Goal: Task Accomplishment & Management: Complete application form

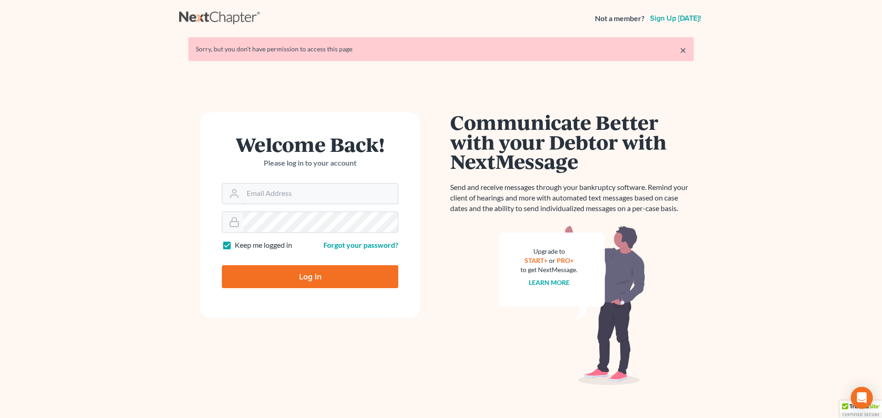
type input "[EMAIL_ADDRESS][DOMAIN_NAME]"
drag, startPoint x: 269, startPoint y: 282, endPoint x: 267, endPoint y: 277, distance: 5.8
click at [270, 282] on input "Log In" at bounding box center [310, 276] width 176 height 23
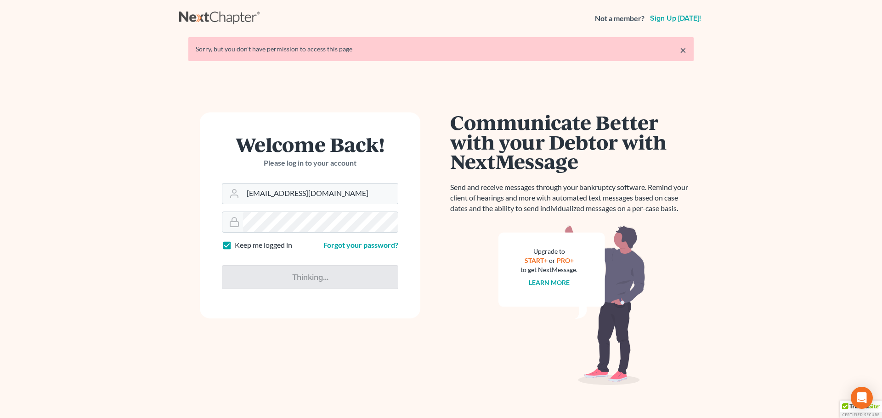
type input "Thinking..."
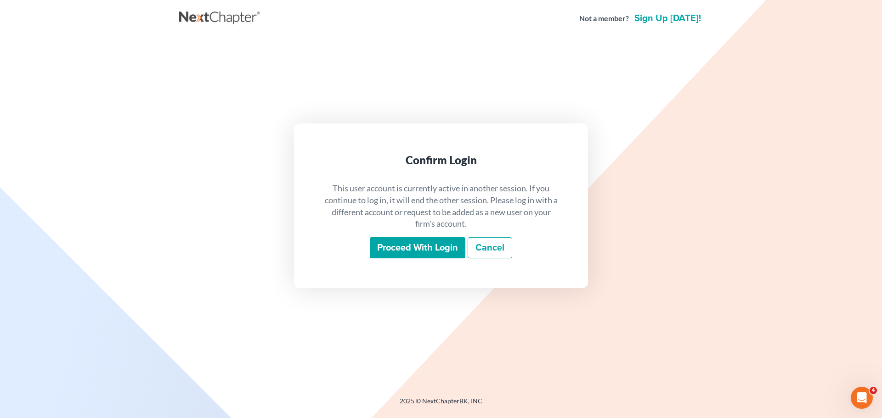
click at [434, 250] on input "Proceed with login" at bounding box center [418, 247] width 96 height 21
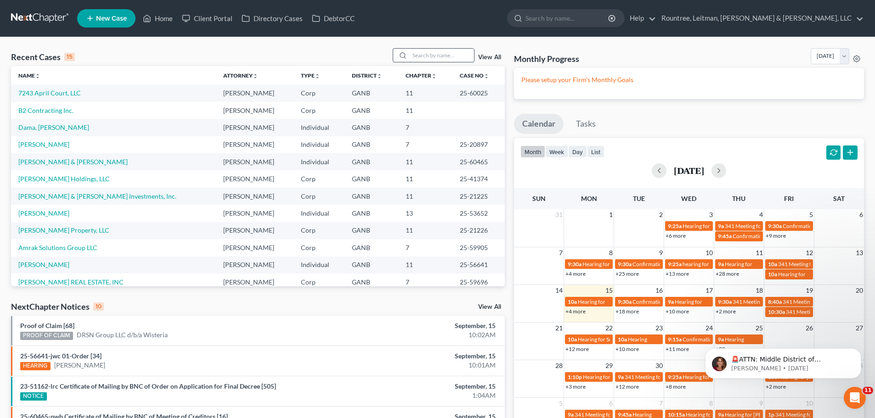
click at [429, 59] on input "search" at bounding box center [442, 55] width 64 height 13
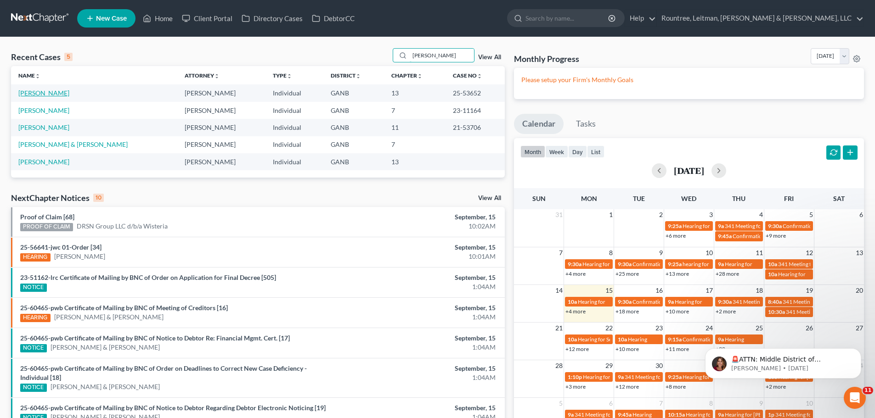
type input "nathan"
click at [56, 90] on link "Walker, Nathan" at bounding box center [43, 93] width 51 height 8
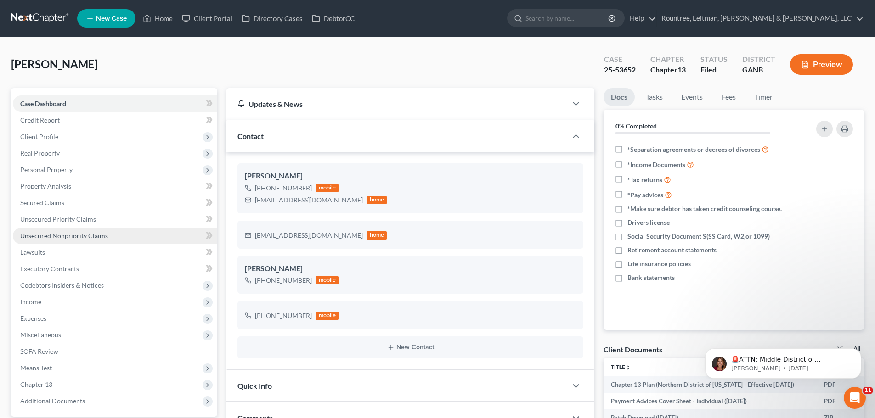
click at [68, 239] on span "Unsecured Nonpriority Claims" at bounding box center [64, 236] width 88 height 8
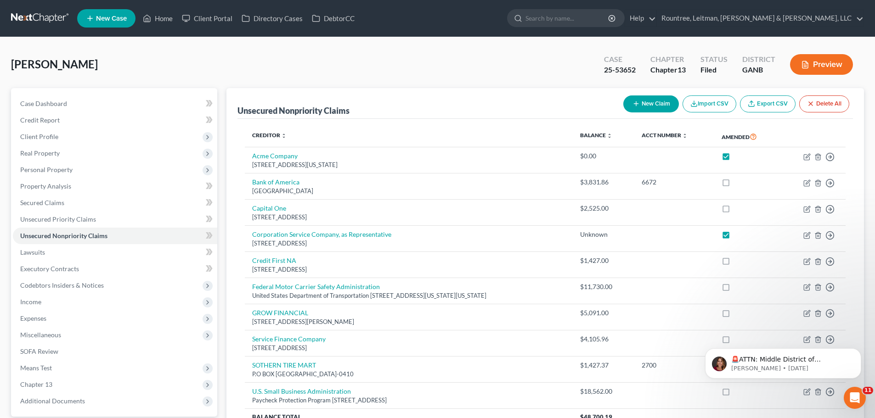
click at [200, 56] on div "Walker, Nathan Upgraded Case 25-53652 Chapter Chapter 13 Status Filed District …" at bounding box center [437, 68] width 853 height 40
click at [54, 153] on span "Real Property" at bounding box center [40, 153] width 40 height 8
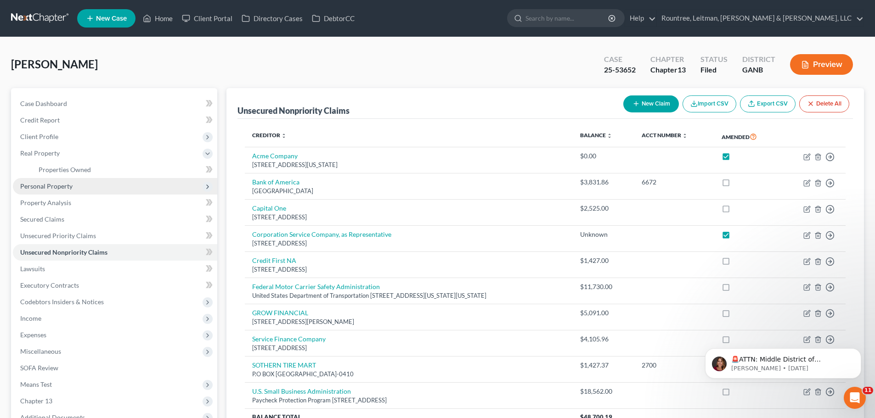
click at [86, 178] on span "Personal Property" at bounding box center [115, 186] width 204 height 17
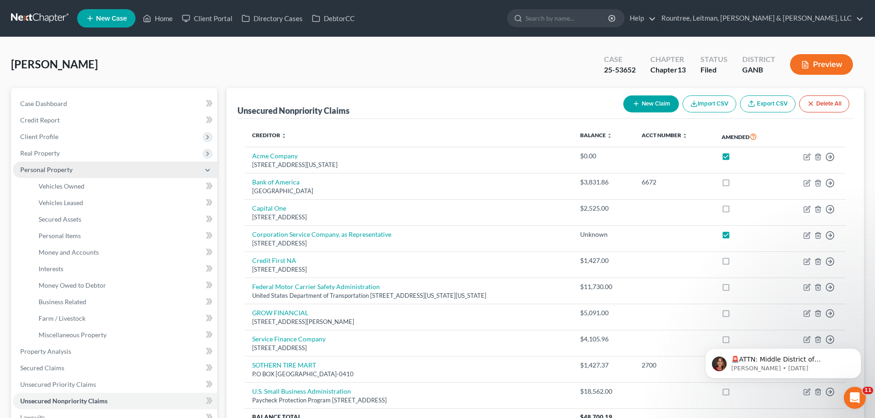
click at [89, 172] on span "Personal Property" at bounding box center [115, 170] width 204 height 17
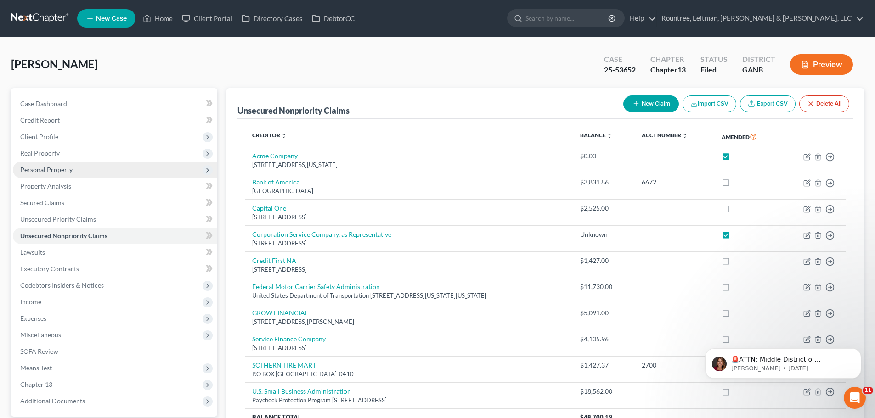
click at [107, 174] on span "Personal Property" at bounding box center [115, 170] width 204 height 17
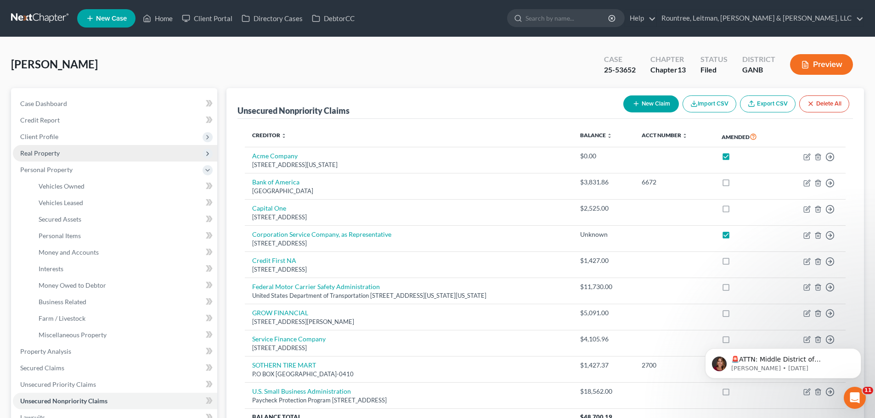
click at [71, 159] on span "Real Property" at bounding box center [115, 153] width 204 height 17
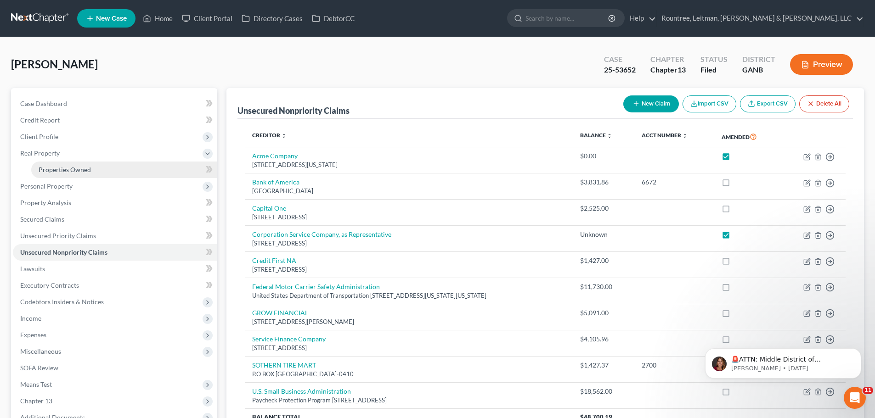
click at [67, 166] on span "Properties Owned" at bounding box center [65, 170] width 52 height 8
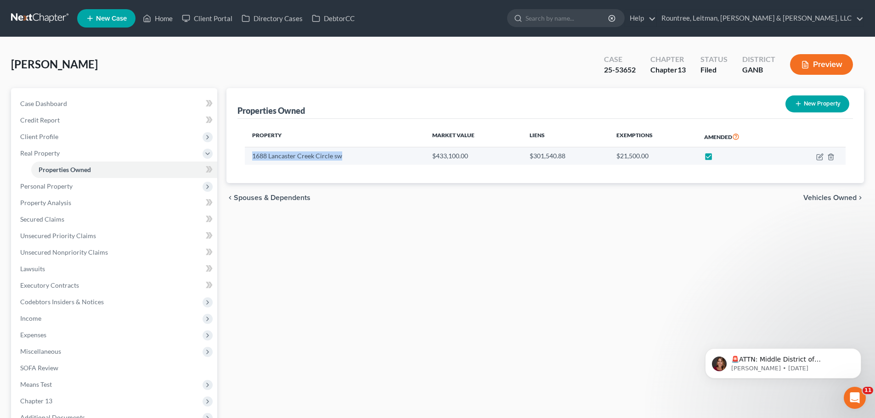
drag, startPoint x: 247, startPoint y: 157, endPoint x: 345, endPoint y: 157, distance: 97.8
click at [345, 157] on td "1688 Lancaster Creek Circle sw" at bounding box center [335, 155] width 180 height 17
copy td "1688 Lancaster Creek Circle sw"
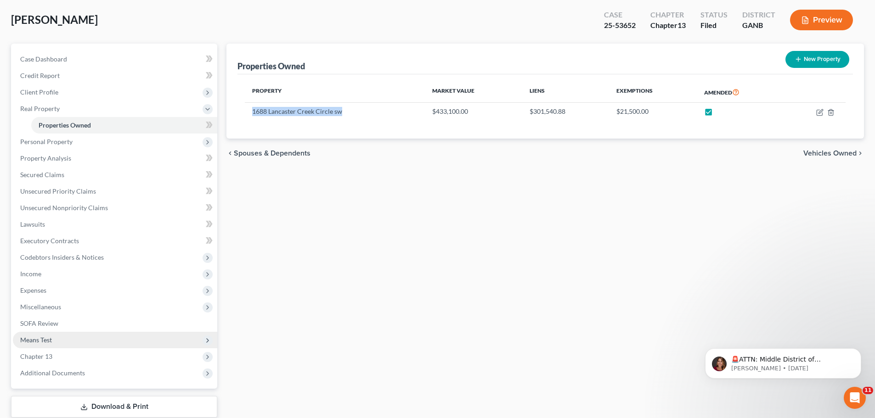
scroll to position [46, 0]
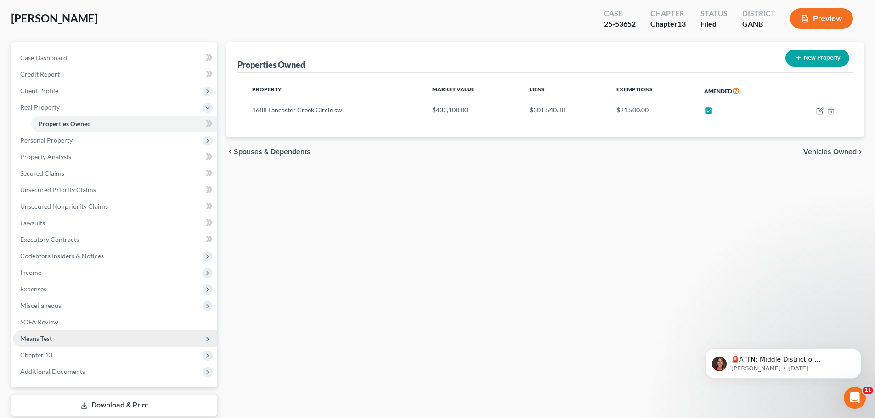
click at [40, 339] on span "Means Test" at bounding box center [36, 339] width 32 height 8
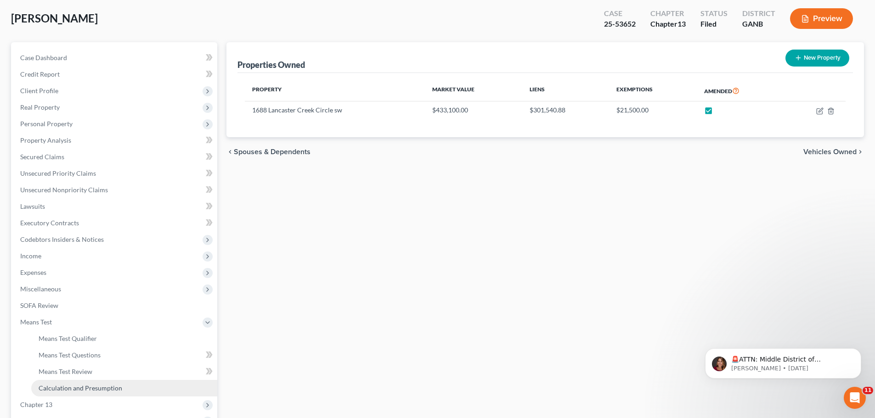
click at [69, 384] on span "Calculation and Presumption" at bounding box center [81, 388] width 84 height 8
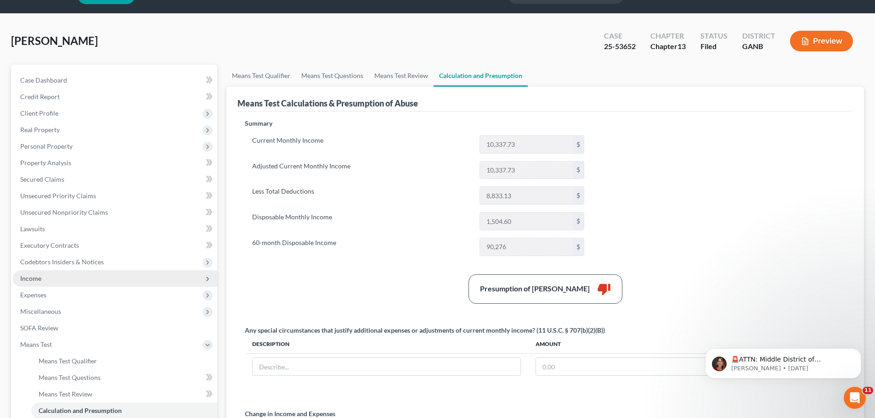
scroll to position [138, 0]
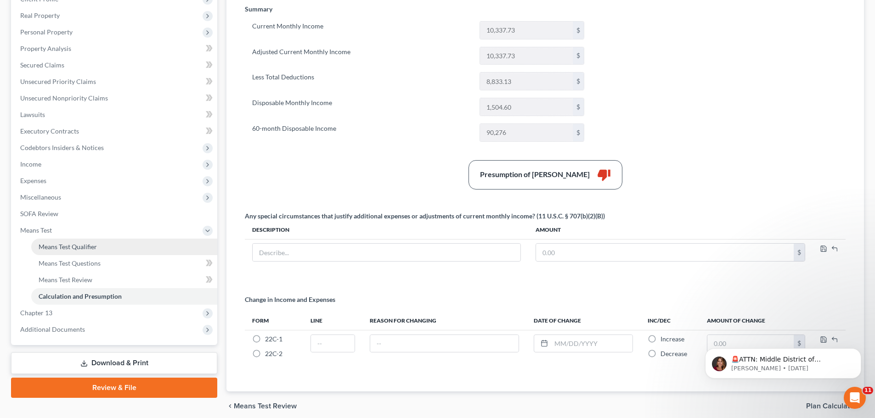
click at [82, 248] on span "Means Test Qualifier" at bounding box center [68, 247] width 58 height 8
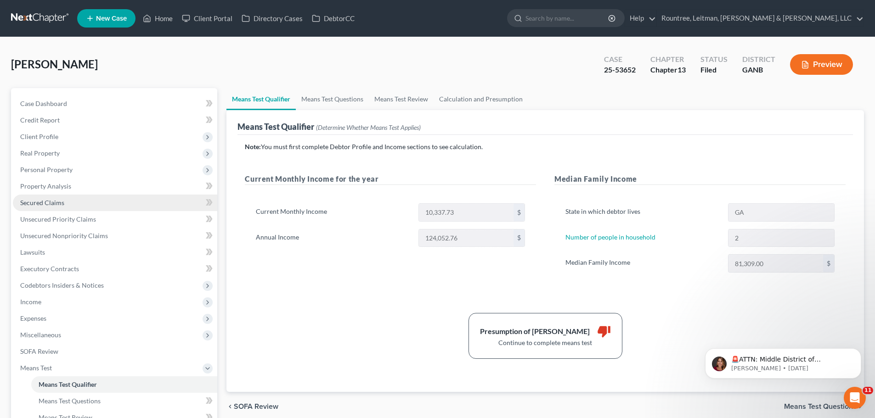
click at [64, 202] on link "Secured Claims" at bounding box center [115, 203] width 204 height 17
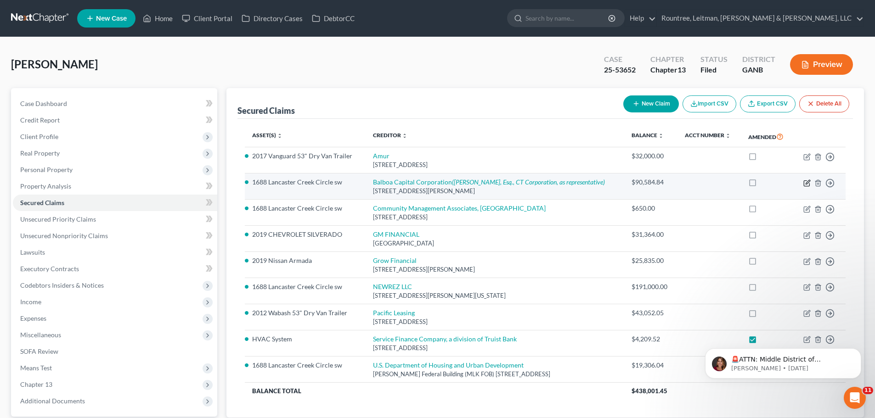
click at [806, 183] on icon "button" at bounding box center [808, 182] width 4 height 4
select select "4"
select select "2"
select select "3"
select select "1"
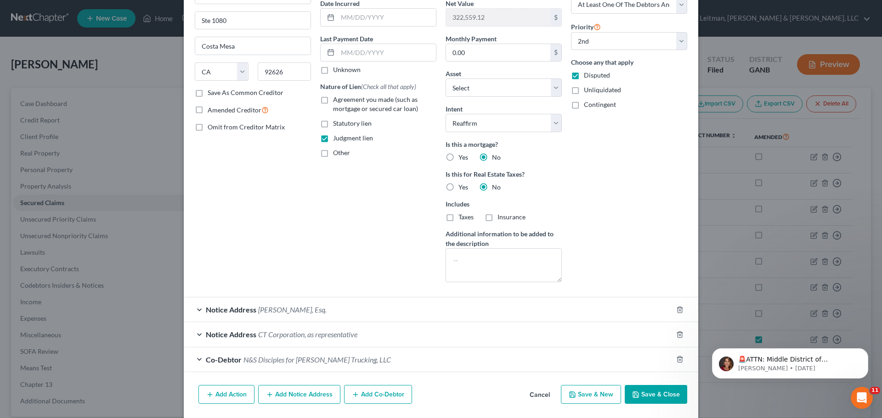
scroll to position [123, 0]
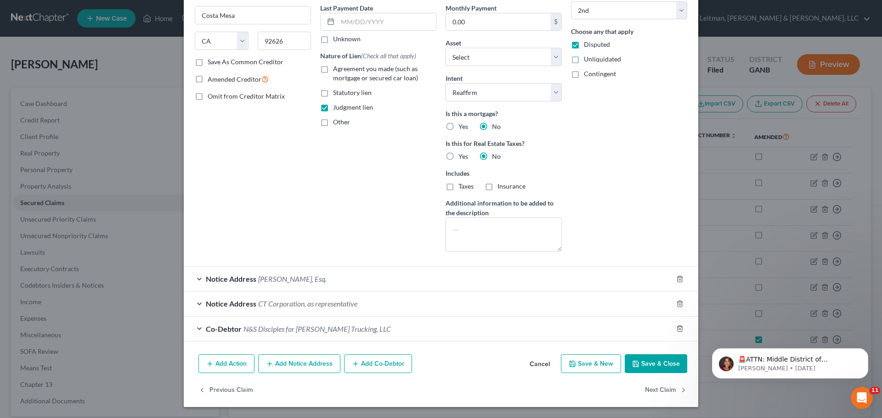
click at [236, 358] on button "Add Action" at bounding box center [226, 364] width 56 height 19
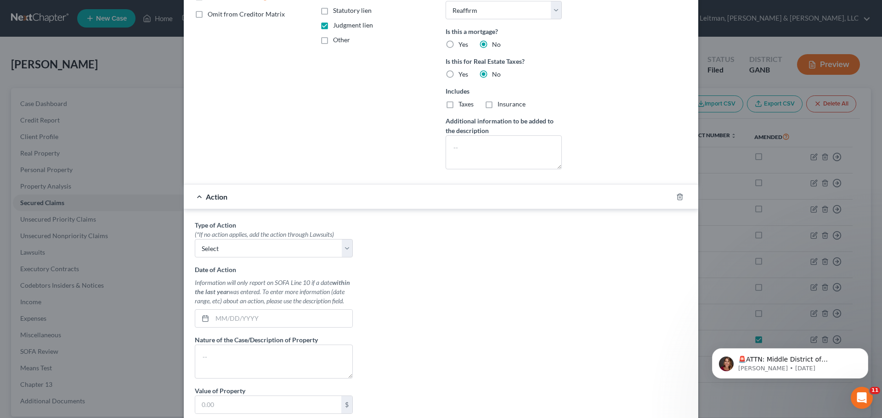
scroll to position [215, 0]
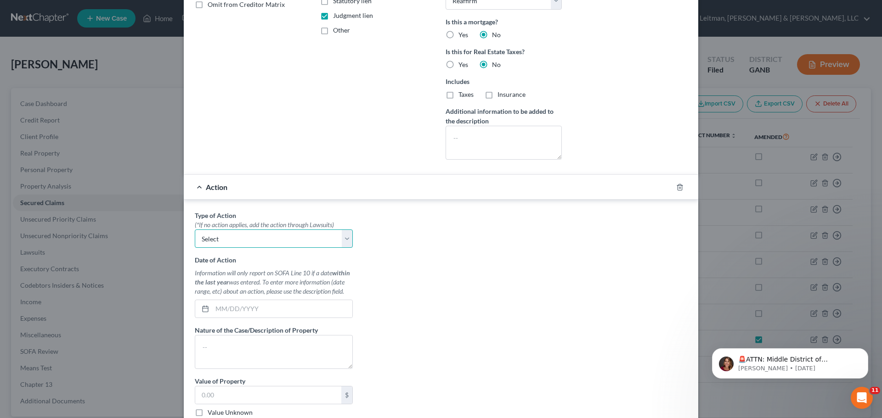
click at [340, 240] on select "Select Repossession Garnishment Foreclosure Personal Injury Attached, Seized, O…" at bounding box center [274, 239] width 158 height 18
click at [390, 262] on div "Type of Action * (*If no action applies, add the action through Lawsuits) Selec…" at bounding box center [441, 326] width 502 height 230
click at [677, 186] on polyline "button" at bounding box center [680, 186] width 6 height 0
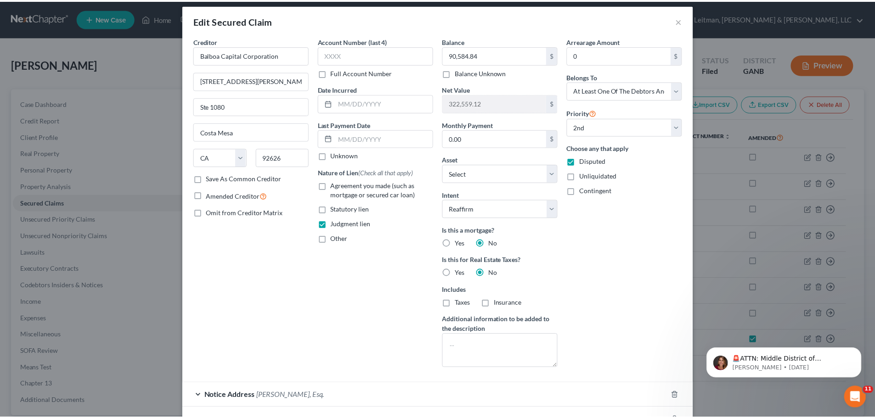
scroll to position [0, 0]
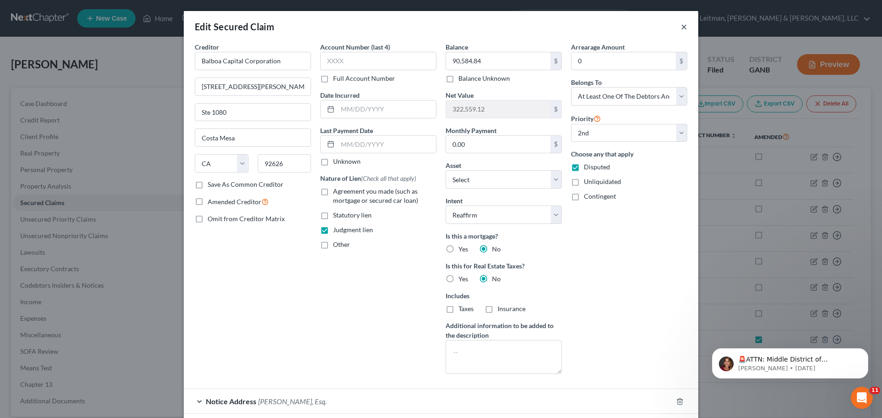
click at [681, 24] on button "×" at bounding box center [684, 26] width 6 height 11
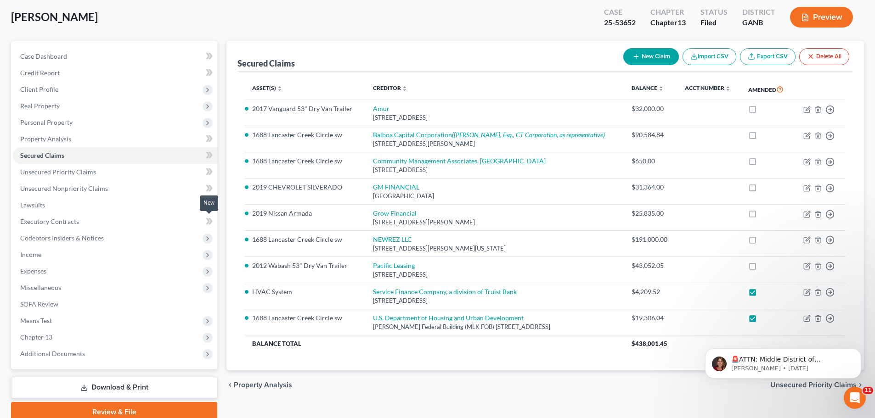
scroll to position [86, 0]
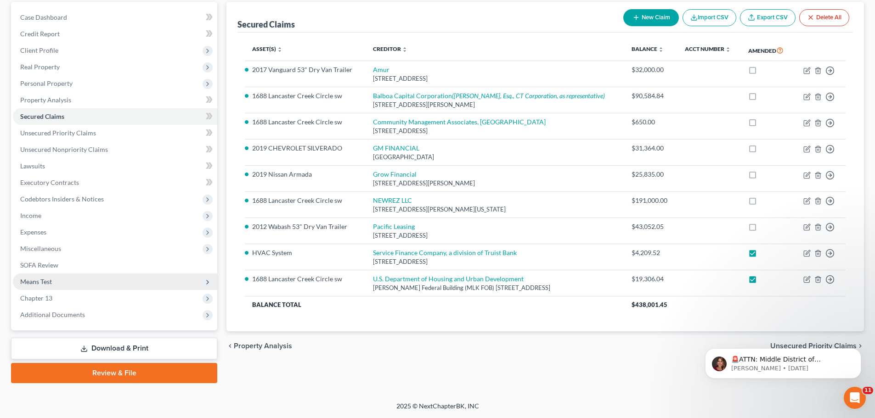
click at [47, 280] on span "Means Test" at bounding box center [36, 282] width 32 height 8
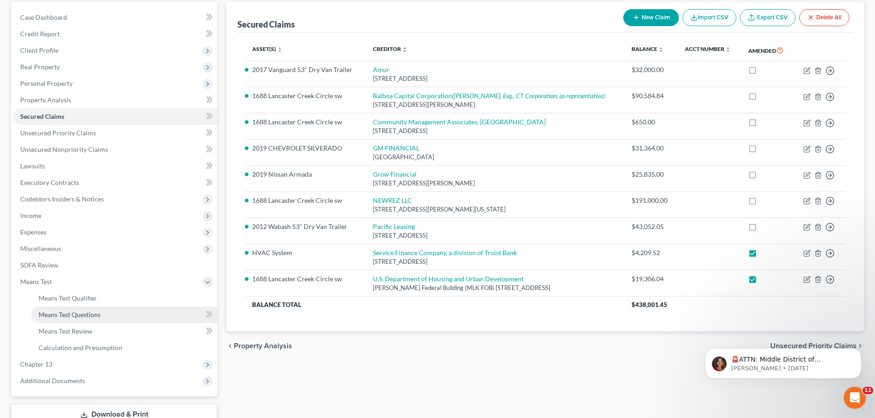
click at [80, 313] on span "Means Test Questions" at bounding box center [70, 315] width 62 height 8
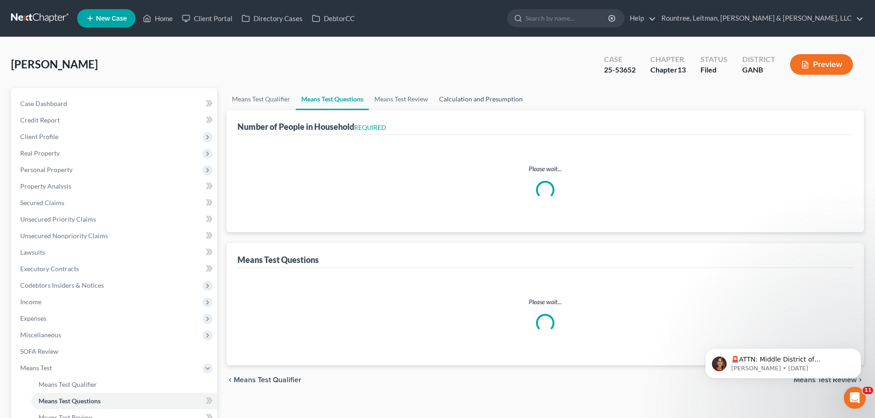
select select "1"
select select "60"
select select "1"
select select "60"
select select "0"
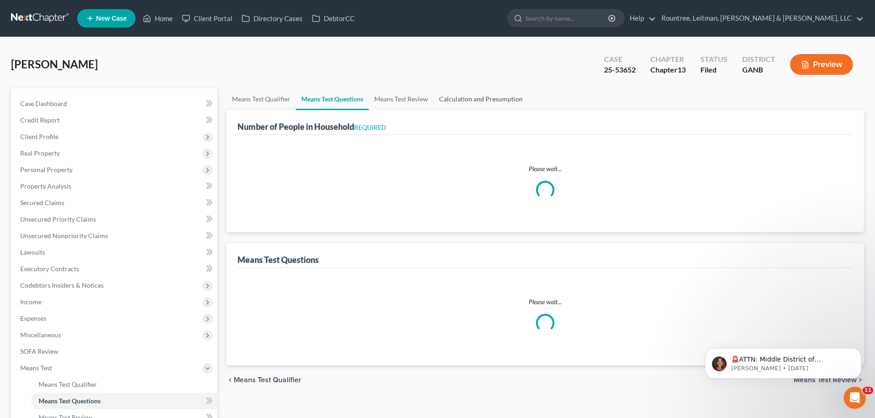
select select "60"
select select "0"
select select "60"
select select "0"
select select "60"
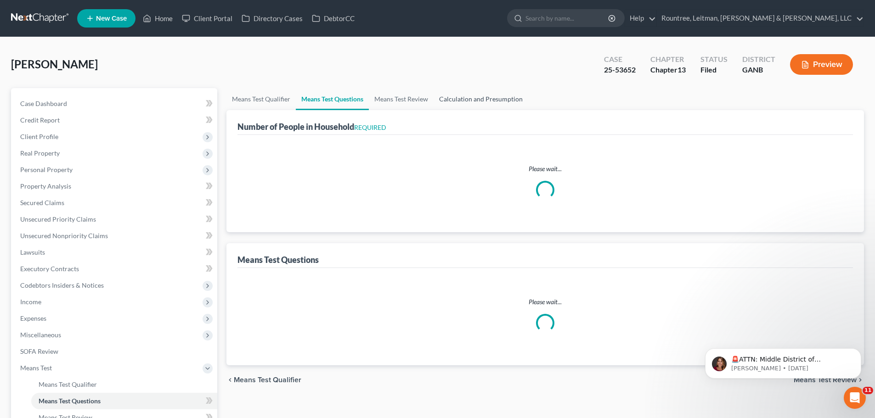
select select "0"
select select "60"
select select "2"
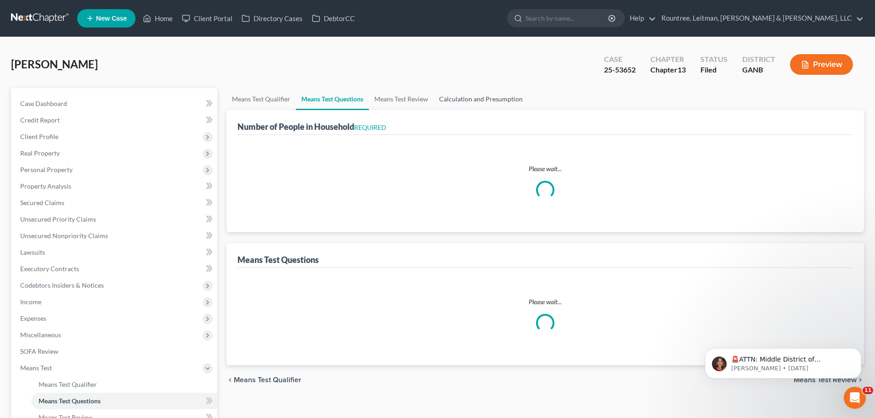
select select "0"
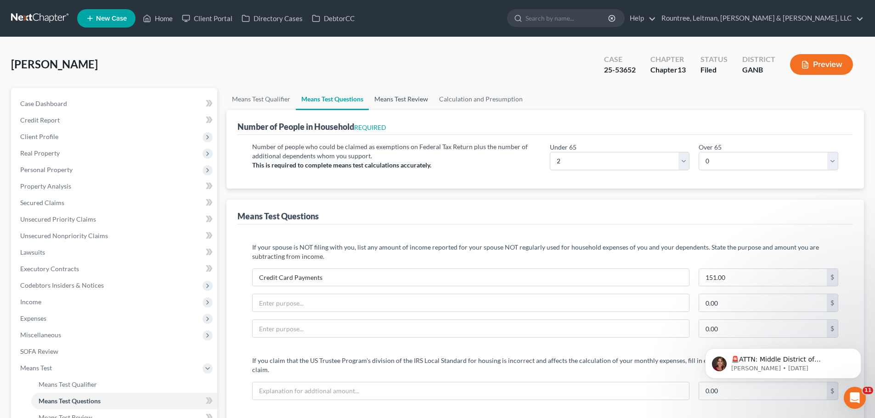
click at [410, 98] on link "Means Test Review" at bounding box center [401, 99] width 65 height 22
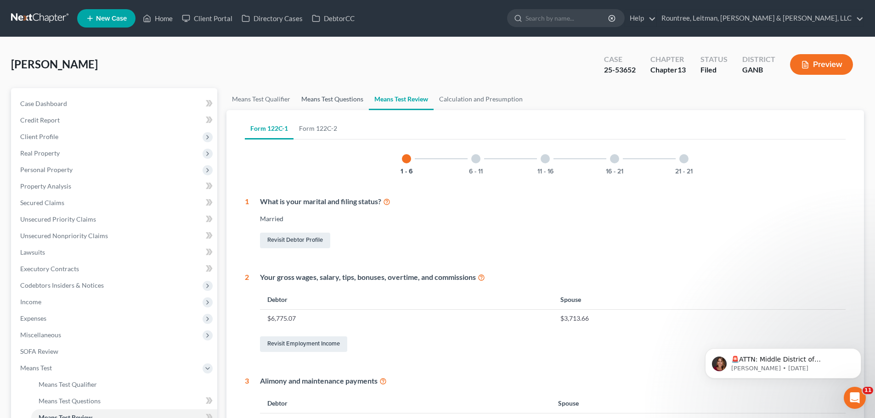
click at [327, 95] on link "Means Test Questions" at bounding box center [332, 99] width 73 height 22
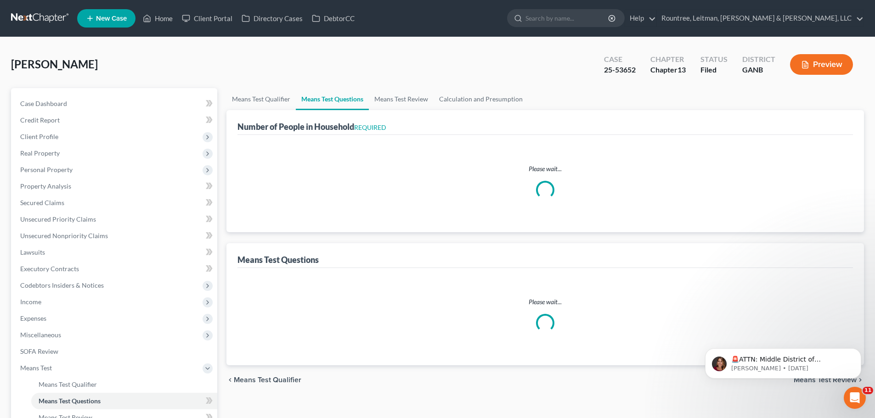
select select "1"
select select "60"
select select "1"
select select "60"
select select "0"
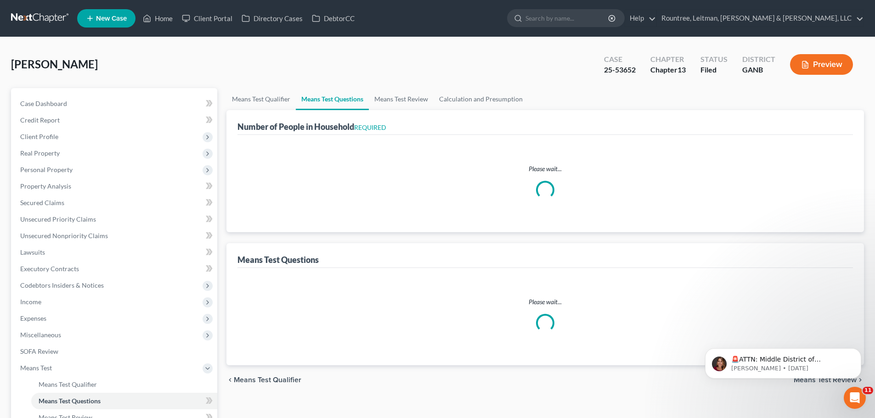
select select "60"
select select "0"
select select "60"
select select "0"
select select "60"
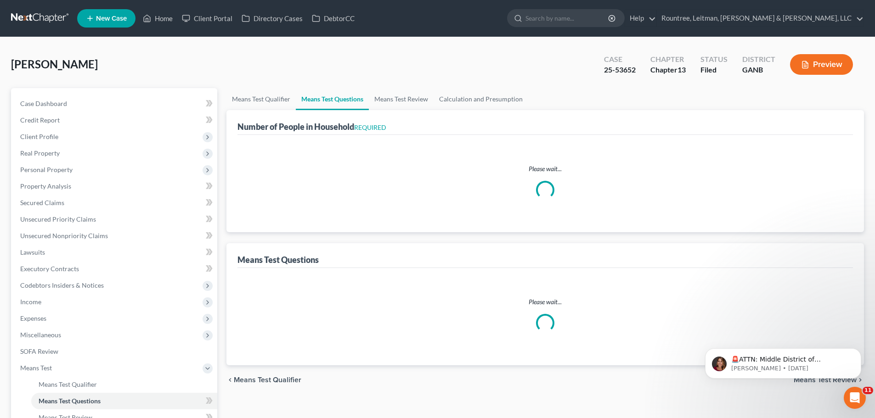
select select "0"
select select "60"
select select "2"
select select "0"
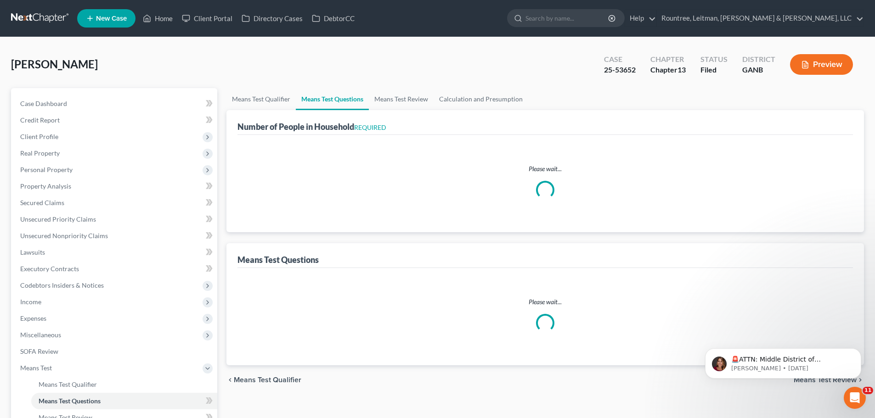
select select "2"
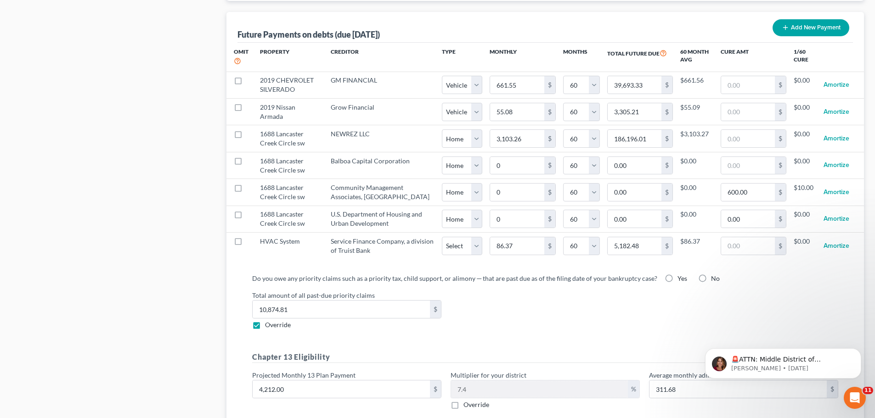
scroll to position [919, 0]
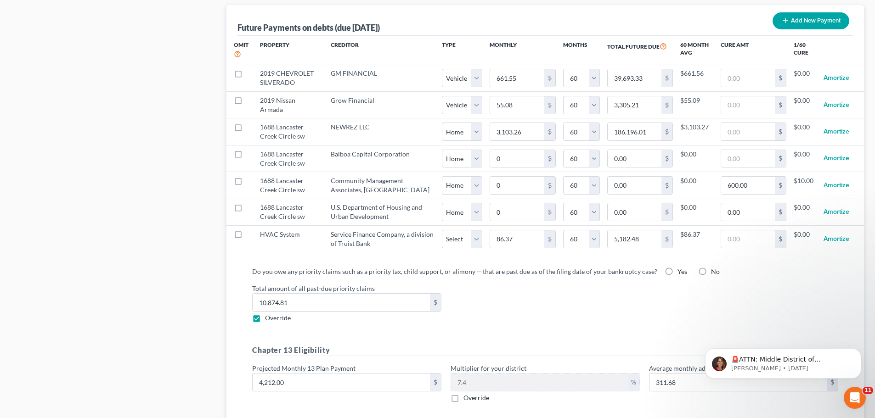
click at [463, 394] on label "Override" at bounding box center [476, 398] width 26 height 9
click at [467, 394] on input "Override" at bounding box center [470, 397] width 6 height 6
checkbox input "true"
drag, startPoint x: 480, startPoint y: 378, endPoint x: 474, endPoint y: 377, distance: 5.1
click at [474, 377] on input "text" at bounding box center [539, 382] width 177 height 17
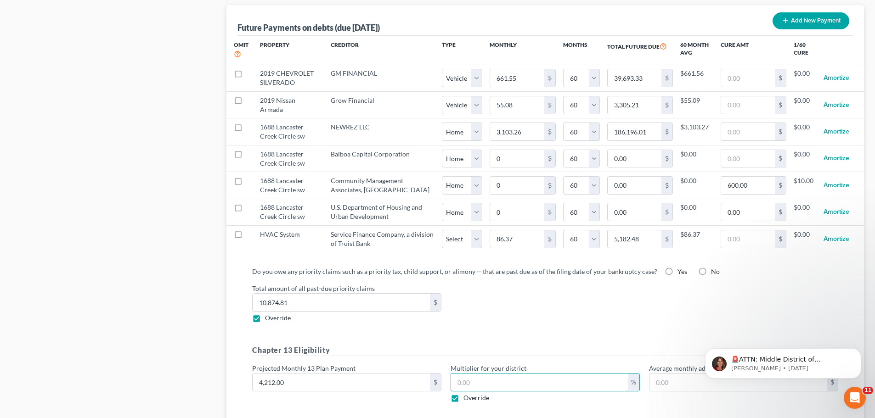
type input "336.96"
type input "8."
type input "341.17"
type input "8.1"
click at [796, 320] on div "Do you owe any priority claims such as a priority tax, child support, or alimon…" at bounding box center [545, 338] width 601 height 143
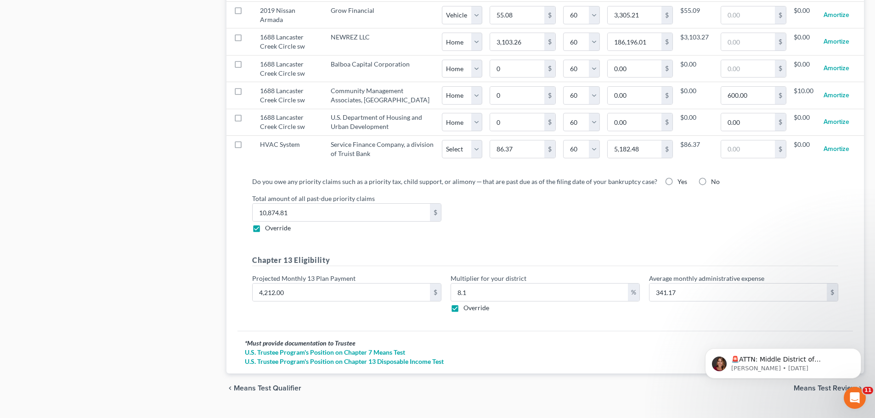
scroll to position [1011, 0]
drag, startPoint x: 497, startPoint y: 278, endPoint x: 411, endPoint y: 291, distance: 87.8
click at [411, 291] on div "Chapter 13 Eligibility Projected Monthly 13 Plan Payment 4,212.00 $ Multiplier …" at bounding box center [545, 285] width 595 height 65
click at [521, 255] on h5 "Chapter 13 Eligibility" at bounding box center [545, 258] width 586 height 11
click at [463, 302] on label "Override" at bounding box center [476, 306] width 26 height 9
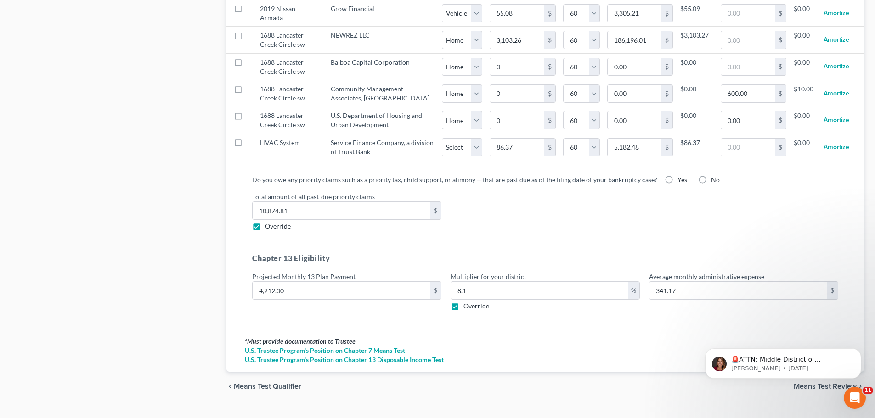
click at [467, 302] on input "Override" at bounding box center [470, 305] width 6 height 6
checkbox input "false"
type input "311.68"
click at [488, 309] on div "Do you owe any priority claims such as a priority tax, child support, or alimon…" at bounding box center [545, 249] width 616 height 162
drag, startPoint x: 457, startPoint y: 299, endPoint x: 463, endPoint y: 292, distance: 10.1
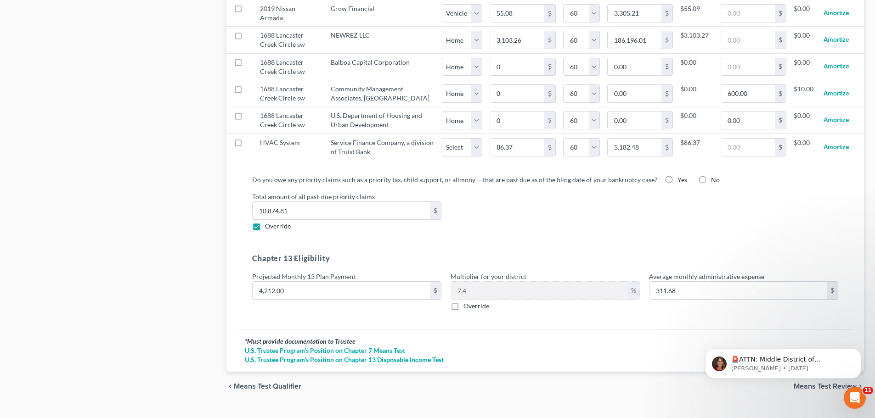
click at [463, 302] on label "Override" at bounding box center [476, 306] width 26 height 9
click at [467, 302] on input "Override" at bounding box center [470, 305] width 6 height 6
checkbox input "true"
click at [474, 282] on input "8.1" at bounding box center [539, 290] width 177 height 17
type input "336.96"
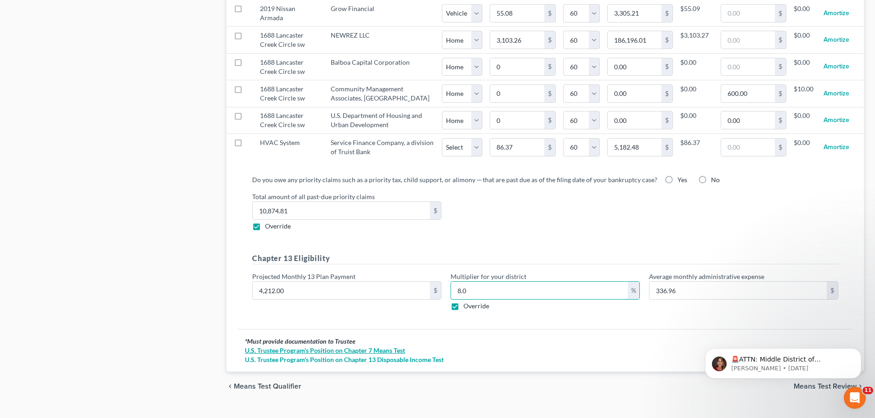
type input "8.0"
click at [616, 346] on link "U.S. Trustee Program's Position on Chapter 7 Means Test" at bounding box center [545, 350] width 601 height 9
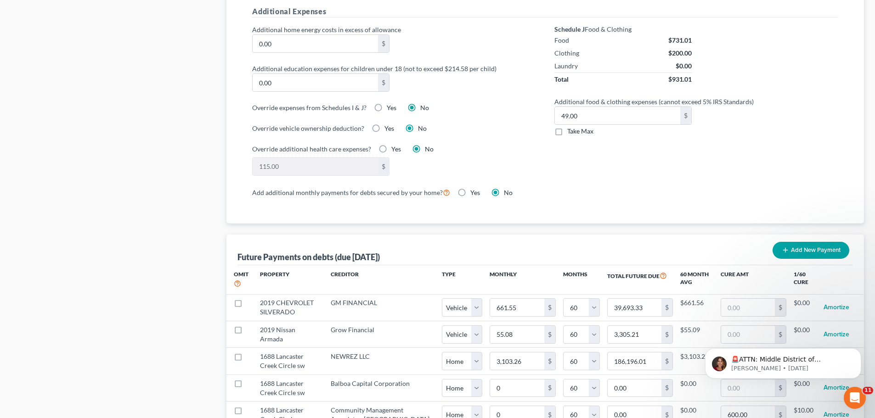
scroll to position [827, 0]
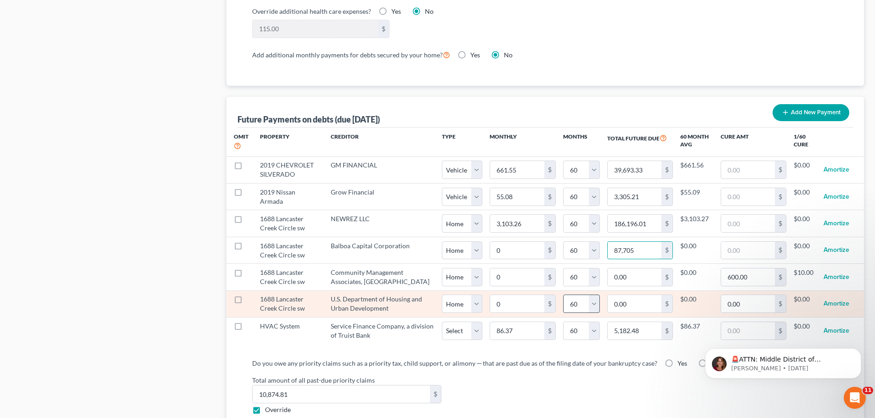
type input "87,705."
select select "0"
select select "60"
select select "0"
select select "60"
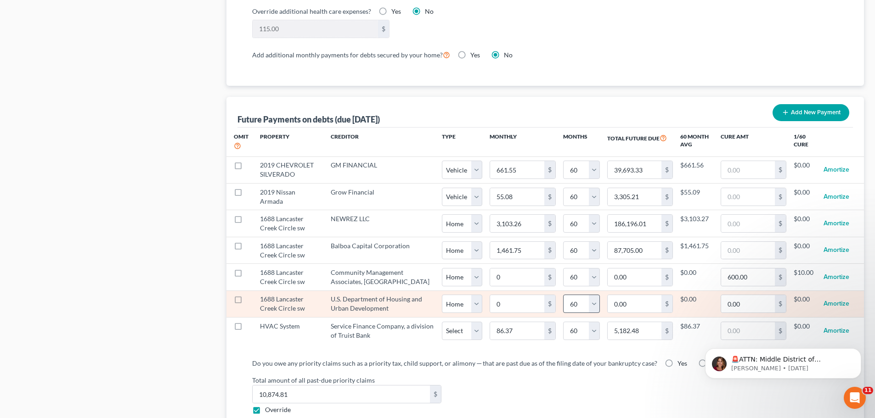
select select "0"
select select "60"
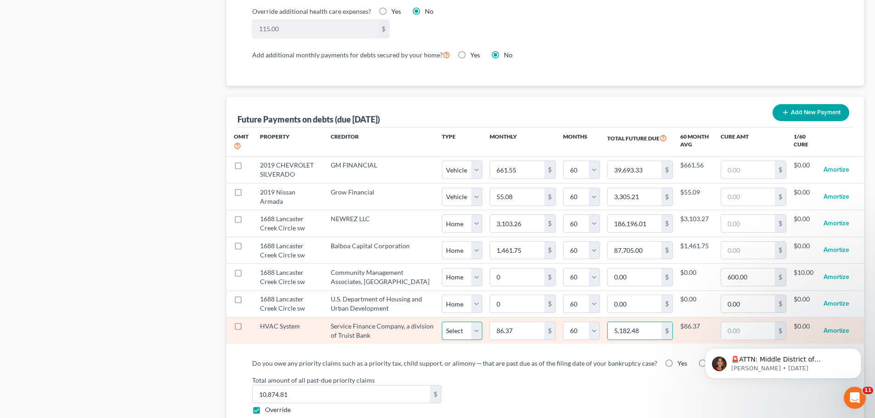
click at [467, 322] on select "Select Home Vehicle Other" at bounding box center [462, 331] width 40 height 18
select select "2"
click at [442, 322] on select "Select Home Vehicle Other" at bounding box center [462, 331] width 40 height 18
select select "2"
select select "60"
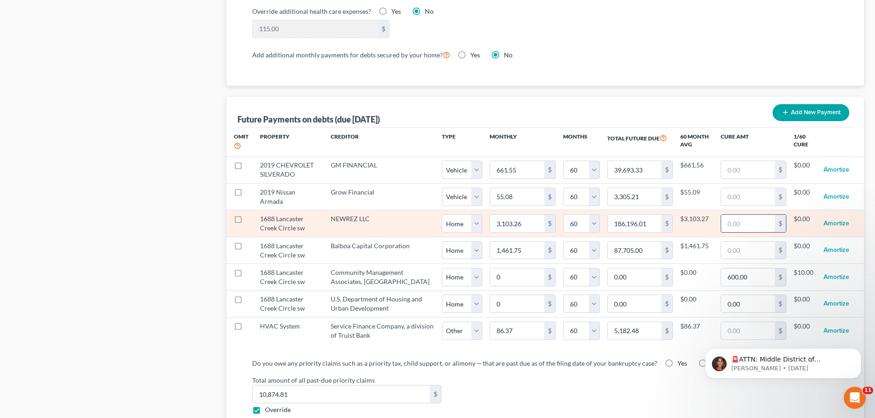
click at [758, 216] on input "text" at bounding box center [748, 223] width 54 height 17
type input "389.5"
select select "0"
select select "60"
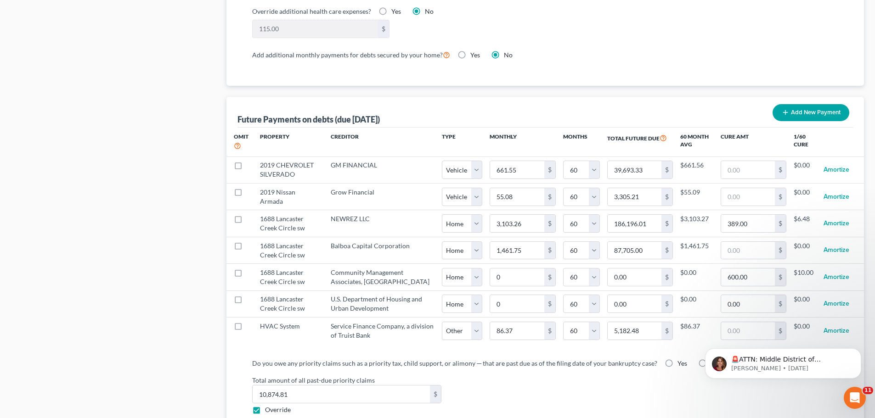
select select "0"
select select "60"
select select "0"
select select "60"
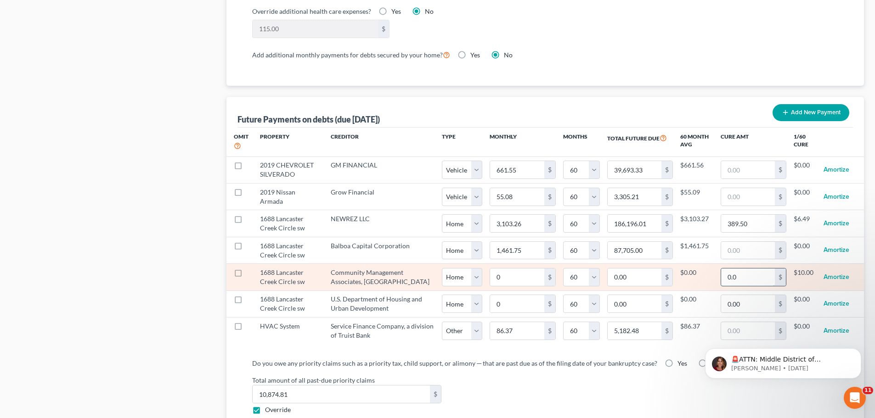
type input "0.00"
select select "0"
select select "60"
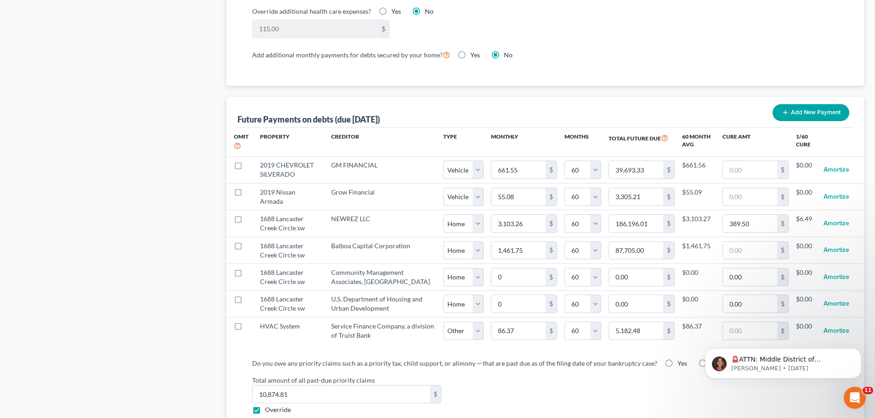
select select "0"
select select "60"
select select "0"
select select "60"
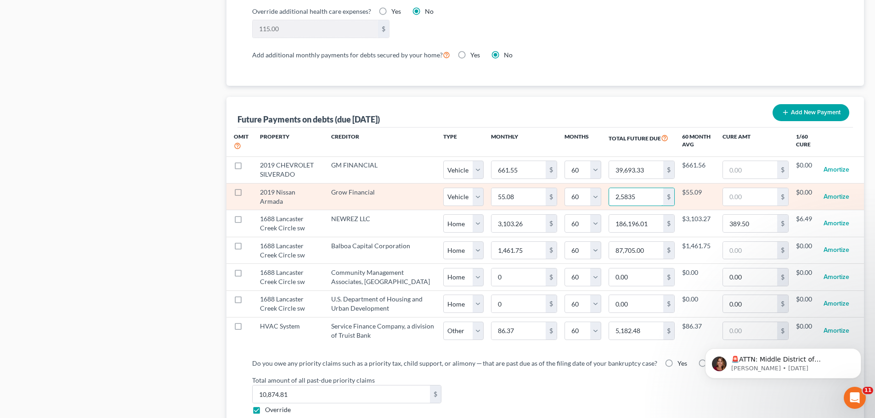
type input "25,835"
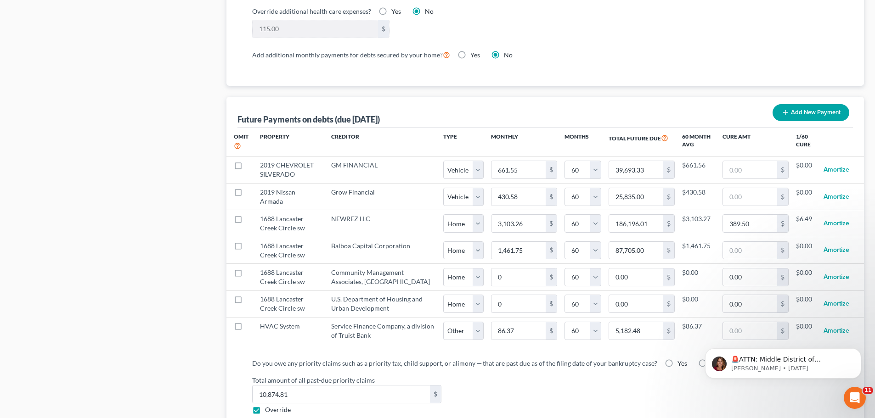
select select "1"
select select "60"
select select "1"
select select "60"
select select "1"
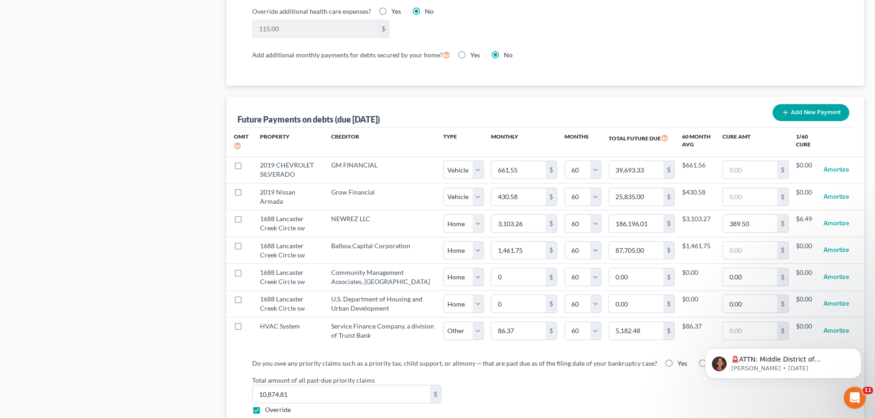
select select "60"
type input "3,1364"
select select "1"
select select "60"
select select "1"
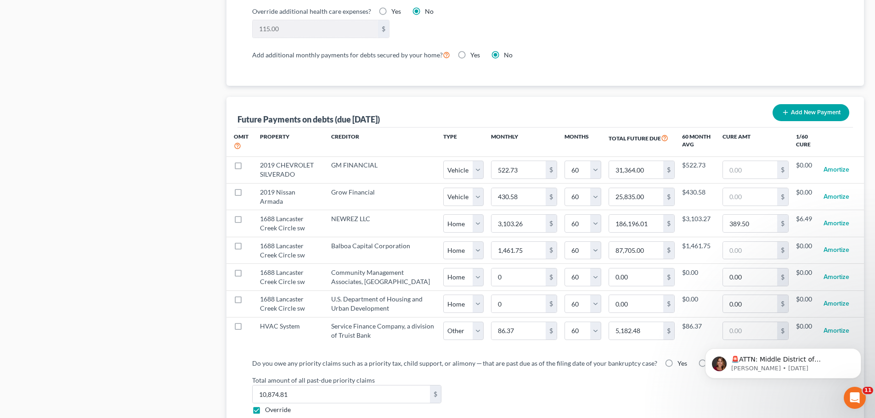
select select "60"
select select "1"
select select "60"
select select "1"
select select "60"
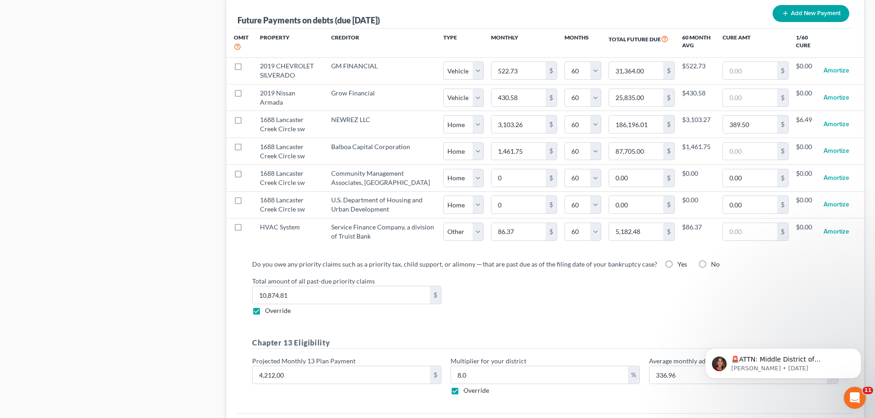
scroll to position [965, 0]
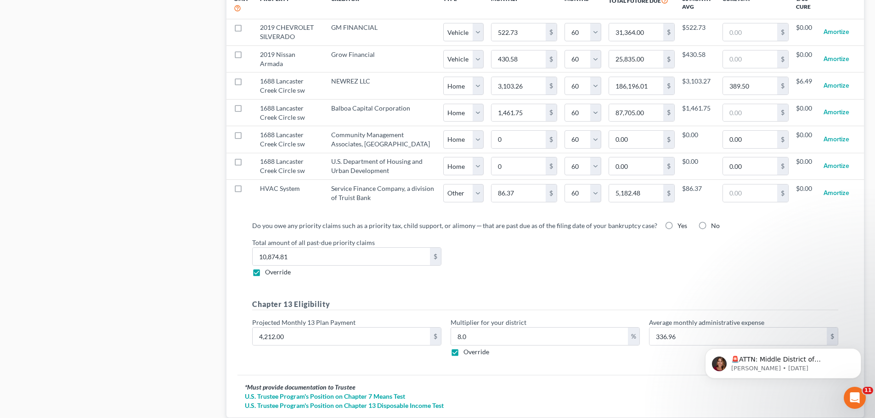
click at [265, 268] on label "Override" at bounding box center [278, 272] width 26 height 9
click at [269, 268] on input "Override" at bounding box center [272, 271] width 6 height 6
click at [265, 268] on label "Override" at bounding box center [278, 272] width 26 height 9
click at [269, 268] on input "Override" at bounding box center [272, 271] width 6 height 6
checkbox input "true"
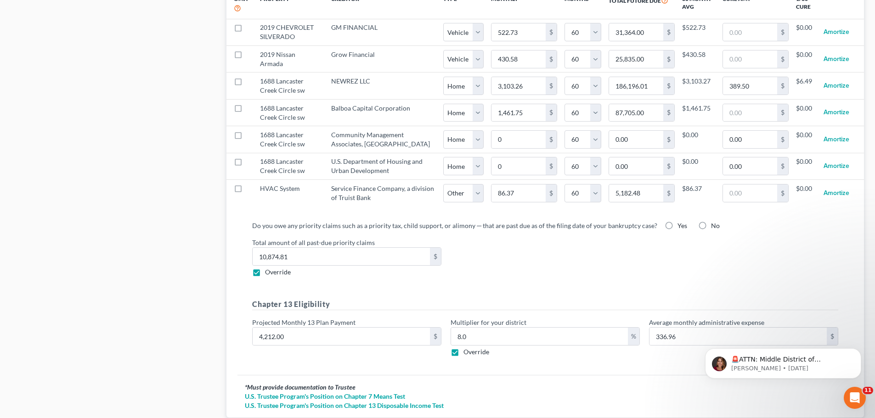
click at [678, 221] on label "Yes" at bounding box center [683, 225] width 10 height 9
click at [681, 221] on input "Yes" at bounding box center [684, 224] width 6 height 6
radio input "true"
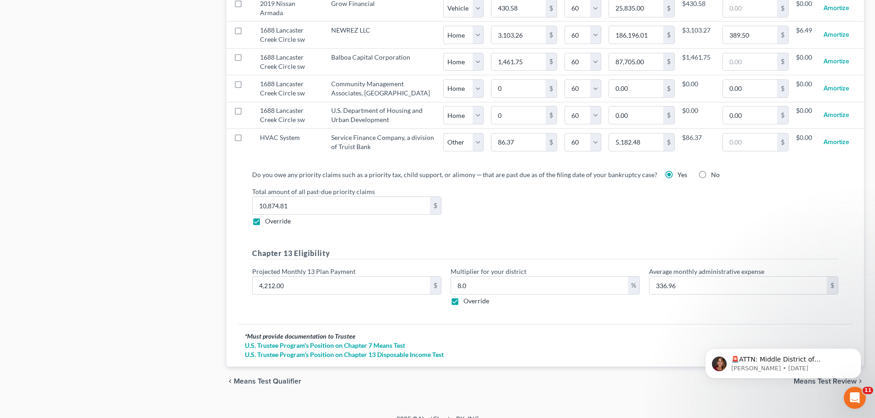
scroll to position [1019, 0]
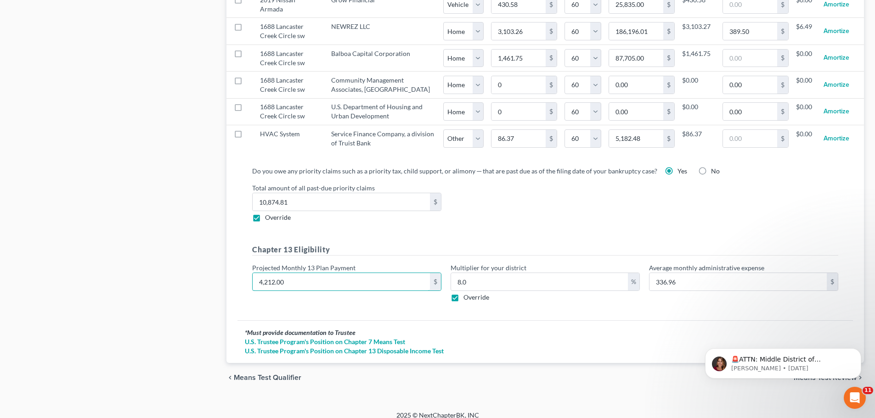
type input "4"
type input "0.32"
type input "42"
type input "3.36"
type input "420"
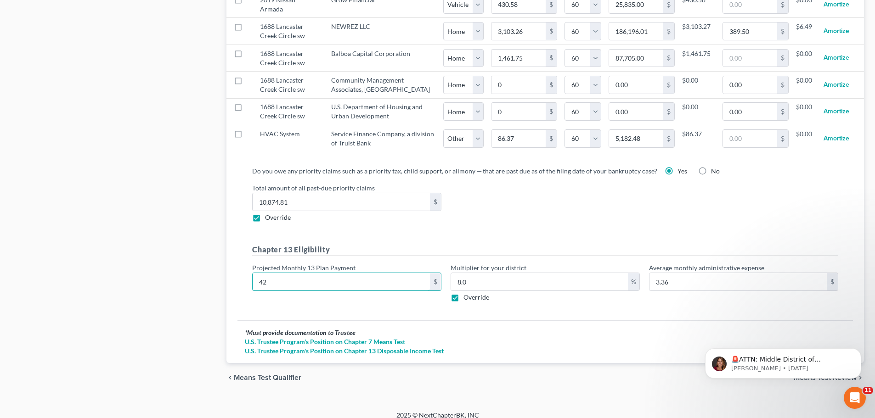
type input "33.60"
type input "4201"
type input "336.08"
type input "4,201"
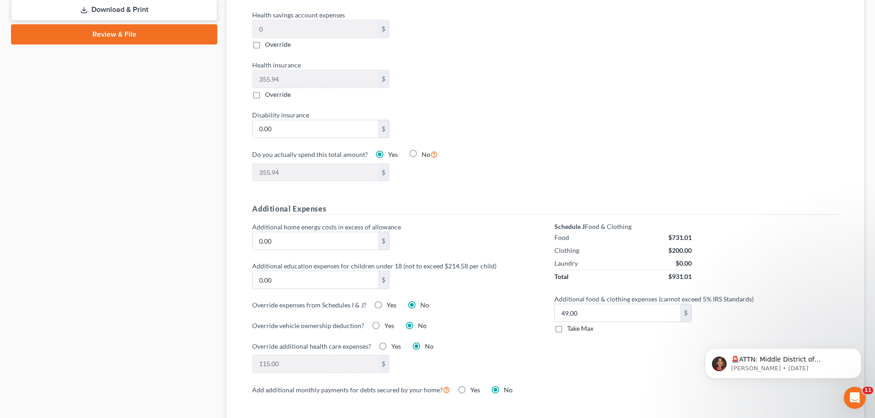
scroll to position [505, 0]
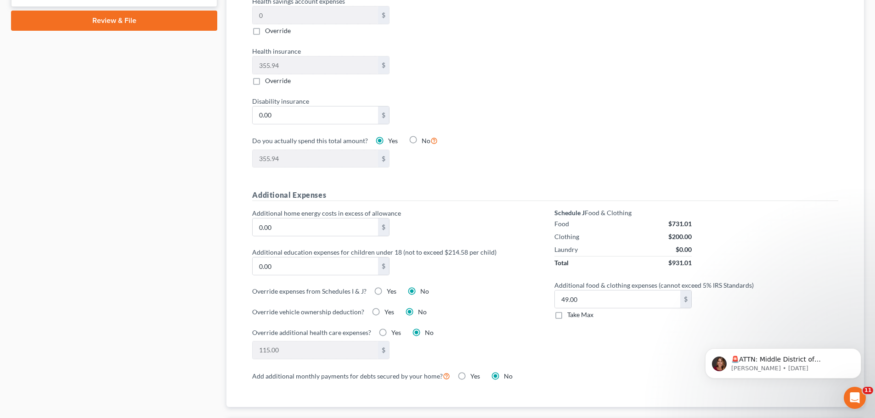
click at [567, 311] on label "Take Max" at bounding box center [580, 315] width 26 height 9
click at [571, 311] on input "Take Max" at bounding box center [574, 314] width 6 height 6
checkbox input "true"
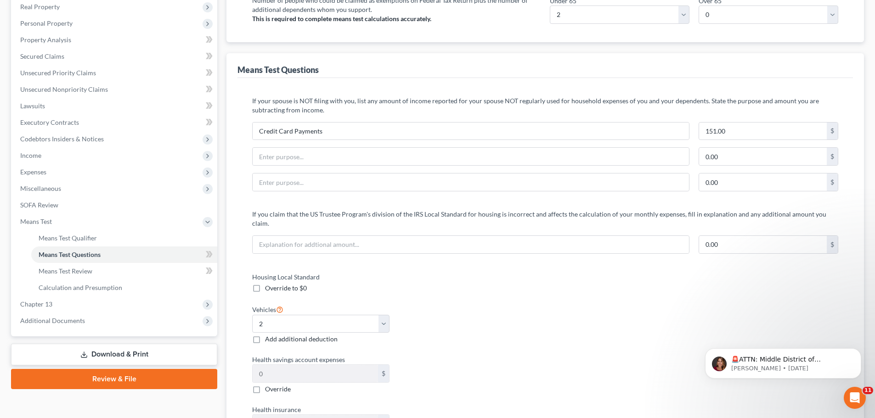
scroll to position [0, 0]
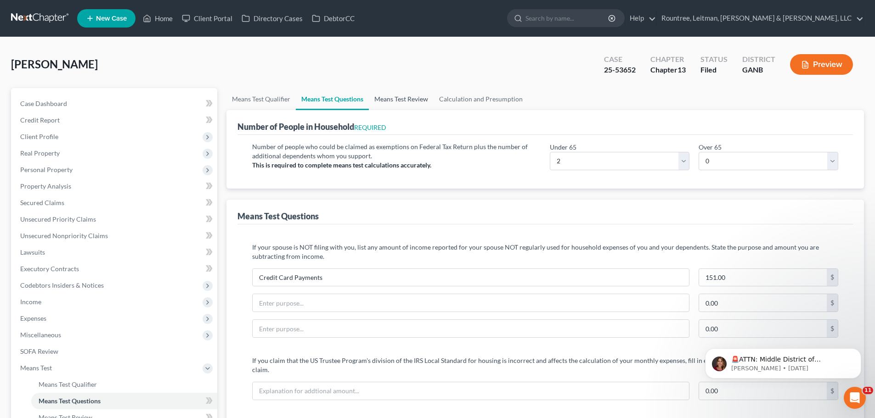
click at [403, 97] on link "Means Test Review" at bounding box center [401, 99] width 65 height 22
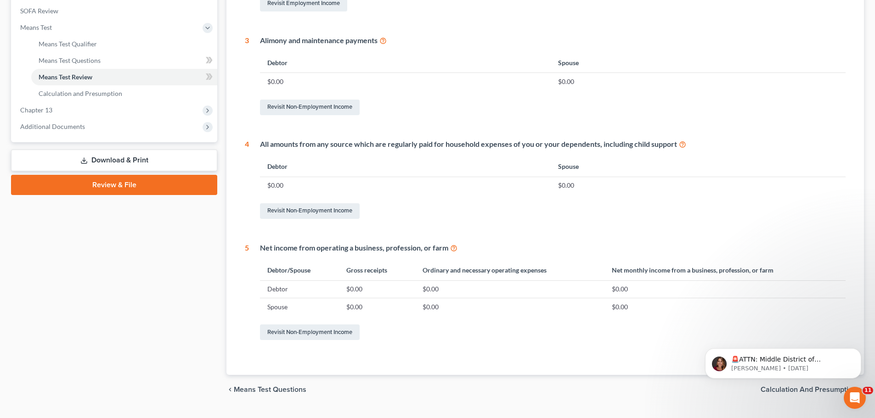
scroll to position [362, 0]
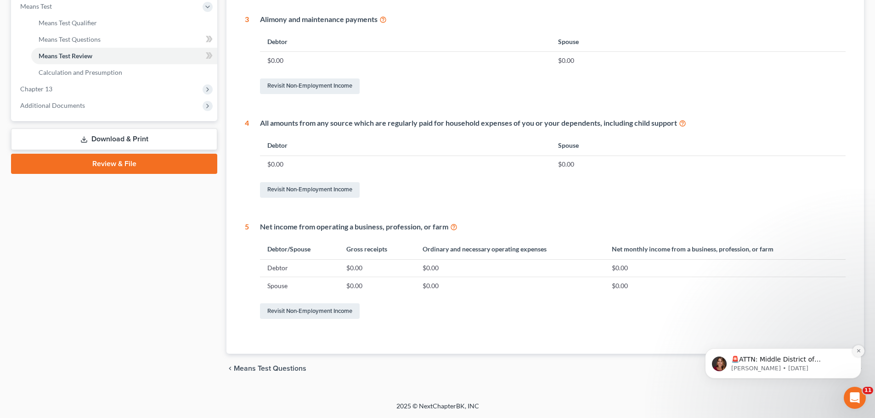
click at [858, 354] on button "Dismiss notification" at bounding box center [859, 351] width 12 height 12
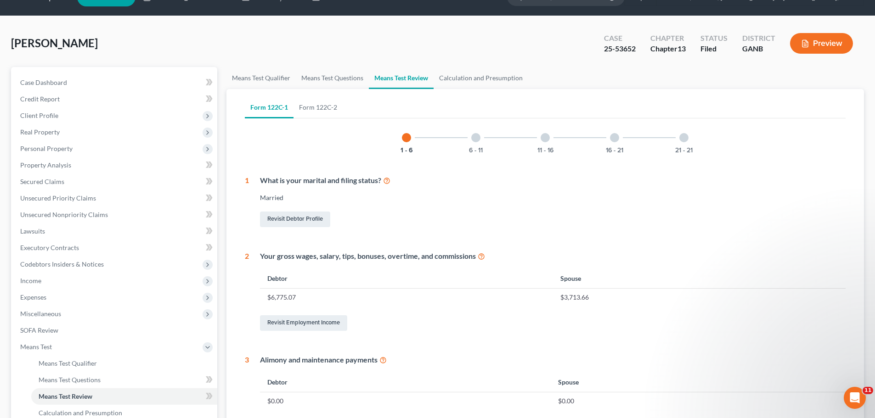
scroll to position [0, 0]
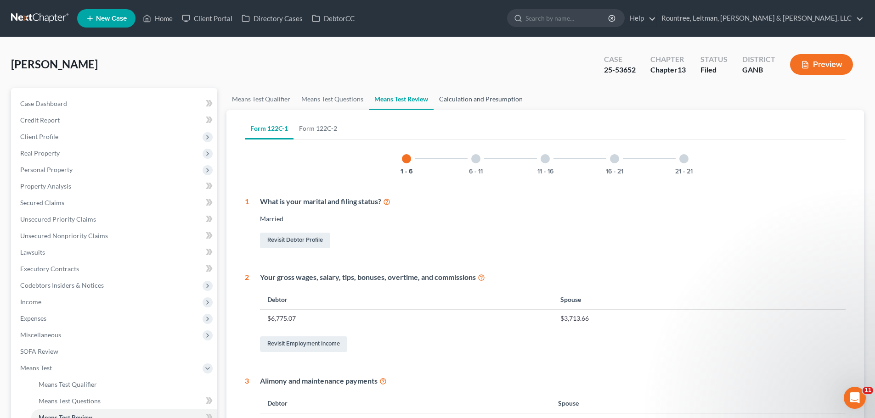
click at [499, 100] on link "Calculation and Presumption" at bounding box center [481, 99] width 95 height 22
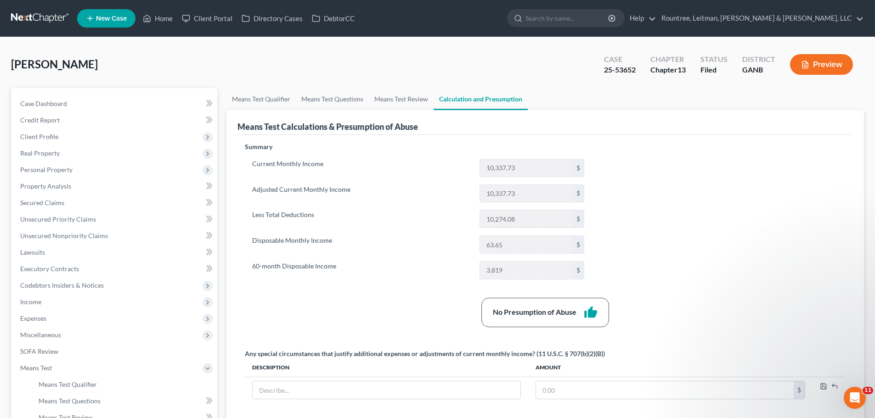
click at [800, 64] on button "Preview" at bounding box center [821, 64] width 63 height 21
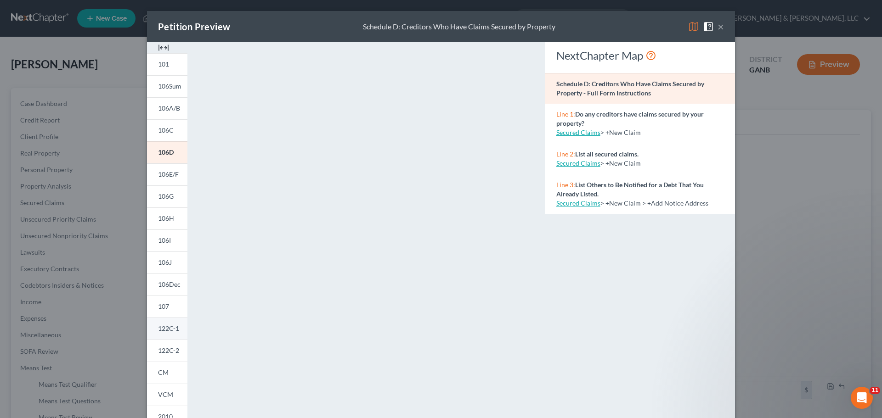
click at [165, 328] on span "122C-1" at bounding box center [168, 329] width 21 height 8
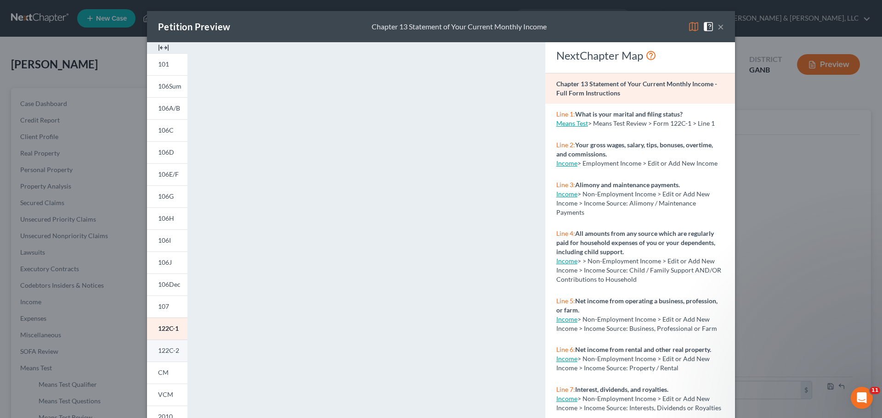
click at [164, 354] on span "122C-2" at bounding box center [168, 351] width 21 height 8
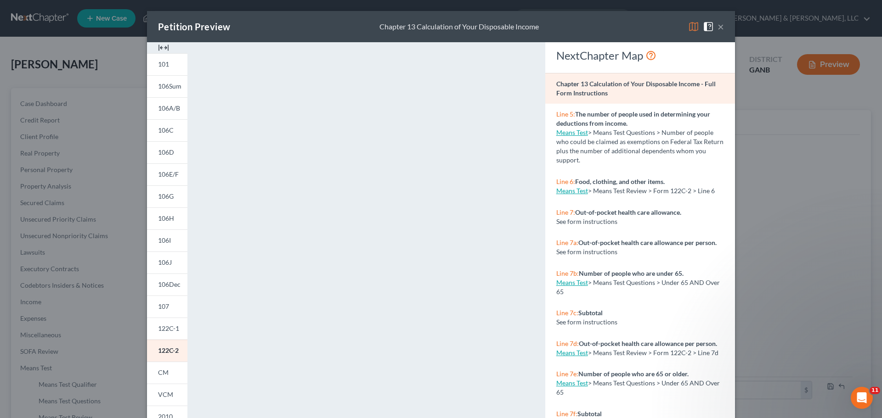
click at [717, 31] on button "×" at bounding box center [720, 26] width 6 height 11
